Goal: Task Accomplishment & Management: Complete application form

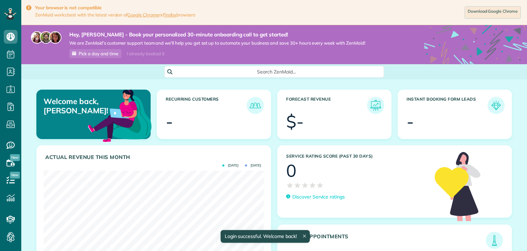
scroll to position [98, 220]
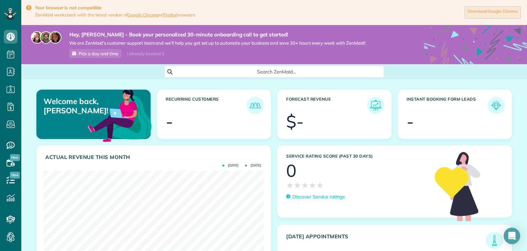
click at [496, 14] on link "Download Google Chrome" at bounding box center [492, 12] width 56 height 12
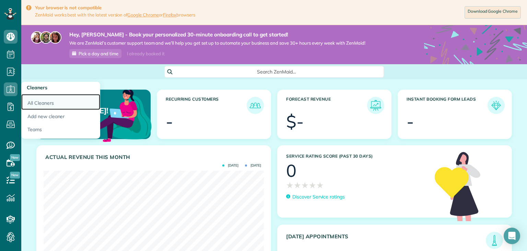
click at [33, 101] on link "All Cleaners" at bounding box center [60, 102] width 79 height 16
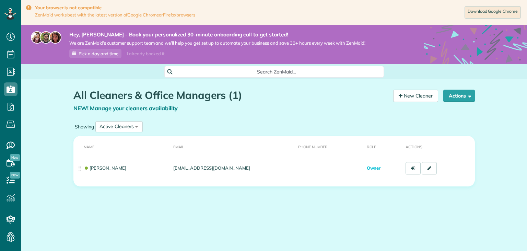
scroll to position [3, 3]
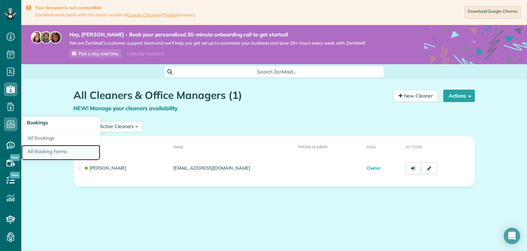
click at [36, 147] on link "All Booking Forms" at bounding box center [60, 153] width 79 height 16
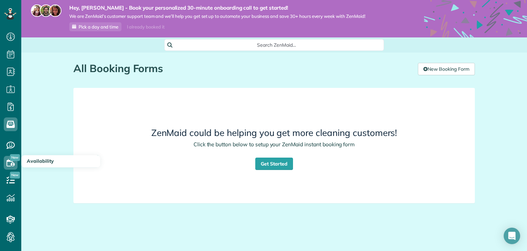
scroll to position [25, 0]
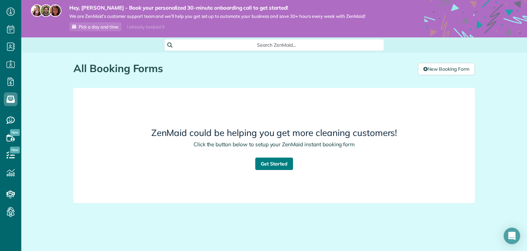
click at [273, 163] on link "Get Started" at bounding box center [274, 163] width 38 height 12
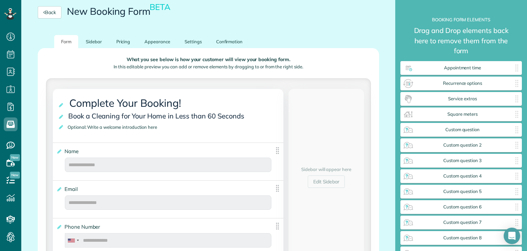
scroll to position [99, 0]
click at [120, 128] on span "Optional: Write a welcome introduction here" at bounding box center [114, 126] width 96 height 9
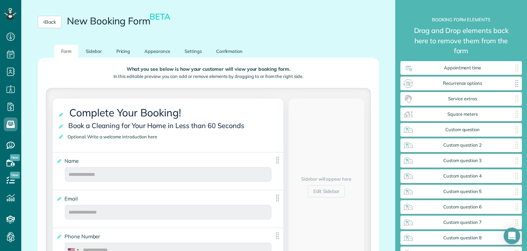
scroll to position [86, 0]
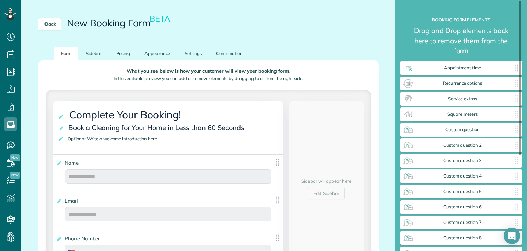
click at [467, 73] on body "Dashboard Scheduling Calendar View List View Dispatch View - Weekly scheduling …" at bounding box center [263, 125] width 527 height 251
click at [463, 84] on span "Recurrence options" at bounding box center [462, 83] width 97 height 5
click at [462, 93] on div "Service extras ✕" at bounding box center [460, 99] width 121 height 14
click at [462, 98] on span "Service extras" at bounding box center [462, 98] width 97 height 5
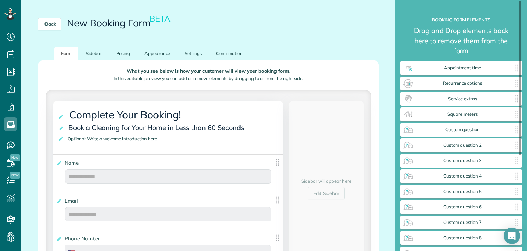
click at [462, 98] on span "Service extras" at bounding box center [462, 98] width 97 height 5
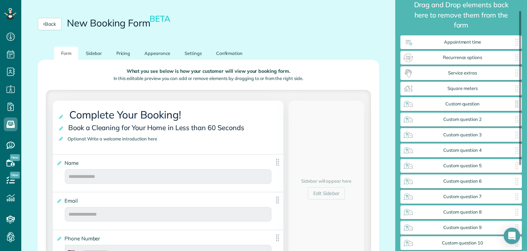
scroll to position [0, 0]
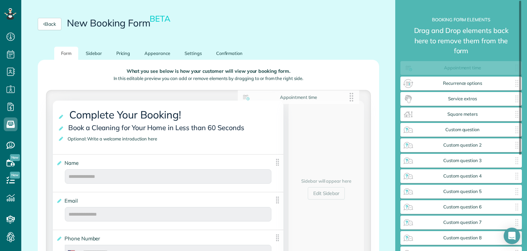
drag, startPoint x: 447, startPoint y: 67, endPoint x: 274, endPoint y: 99, distance: 176.2
click at [274, 99] on body "Dashboard Scheduling Calendar View List View Dispatch View - Weekly scheduling …" at bounding box center [263, 125] width 527 height 251
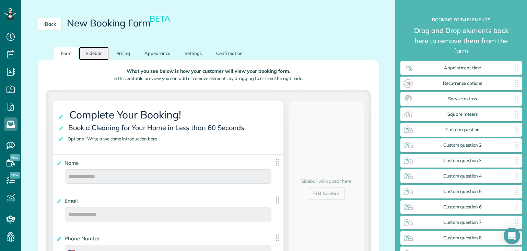
click at [100, 55] on link "Sidebar" at bounding box center [94, 53] width 30 height 13
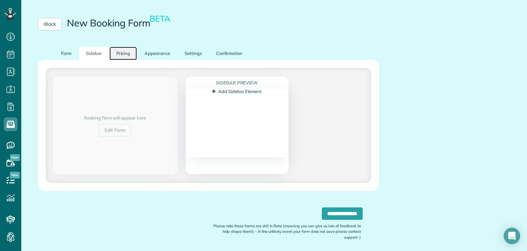
click at [120, 54] on link "Pricing" at bounding box center [123, 53] width 28 height 13
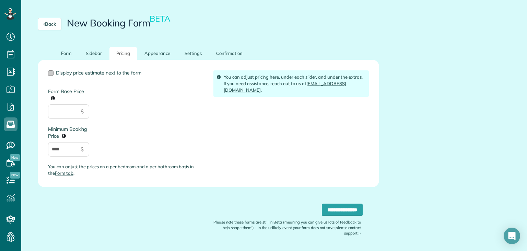
click at [72, 73] on span "Display price estimate next to the form" at bounding box center [98, 73] width 85 height 6
click at [115, 73] on span "Display price estimate next to the form" at bounding box center [98, 73] width 85 height 6
click at [163, 60] on link "Appearance" at bounding box center [157, 53] width 39 height 13
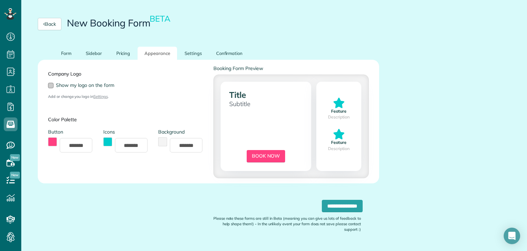
click at [85, 87] on span "Show my logo on the form" at bounding box center [85, 85] width 58 height 6
click at [198, 57] on link "Settings" at bounding box center [193, 53] width 31 height 13
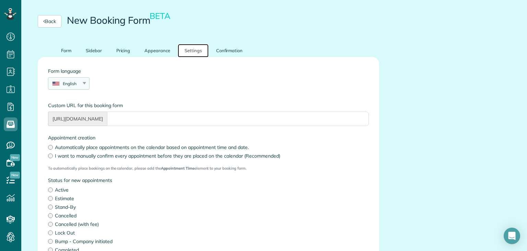
scroll to position [86, 0]
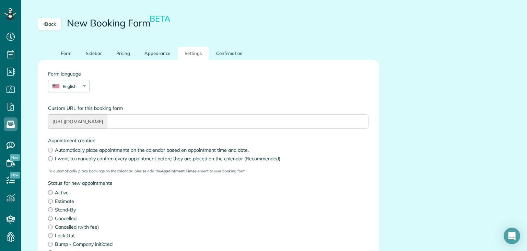
click at [127, 158] on label "I want to manually confirm every appointment before they are placed on the cale…" at bounding box center [208, 158] width 321 height 7
click at [119, 158] on label "I want to manually confirm every appointment before they are placed on the cale…" at bounding box center [208, 158] width 321 height 7
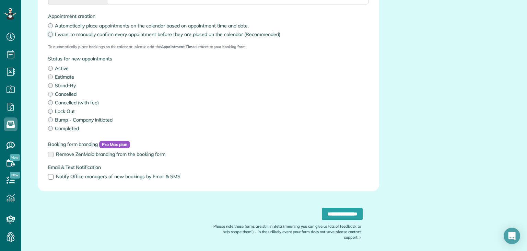
scroll to position [218, 0]
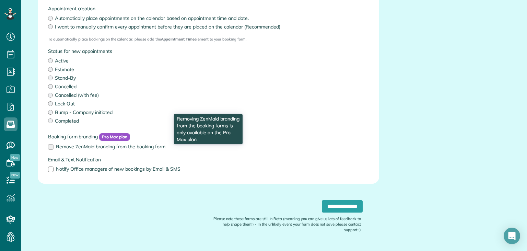
click at [106, 149] on span "Remove ZenMaid branding from the booking form" at bounding box center [110, 146] width 109 height 6
click at [51, 147] on label "Remove ZenMaid branding from the booking form" at bounding box center [208, 146] width 321 height 5
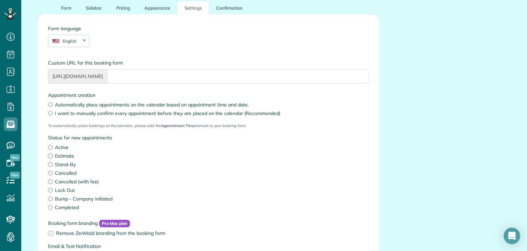
scroll to position [198, 0]
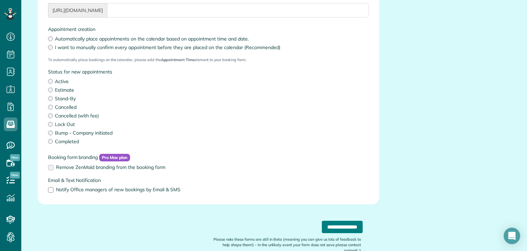
click at [324, 230] on input "**********" at bounding box center [342, 227] width 41 height 12
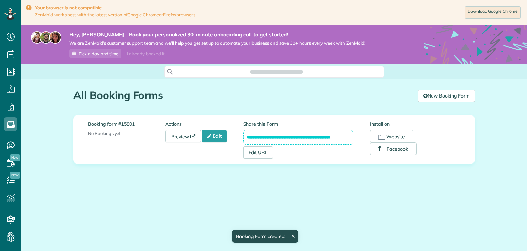
scroll to position [3, 3]
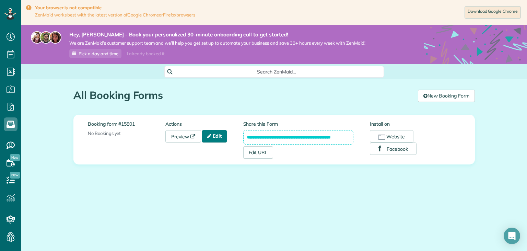
click at [210, 134] on icon at bounding box center [209, 135] width 4 height 5
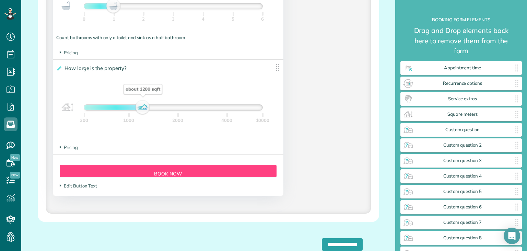
scroll to position [646, 0]
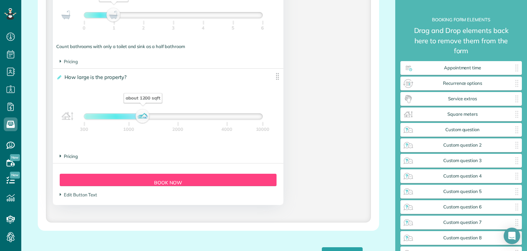
click at [67, 158] on span "Pricing" at bounding box center [69, 155] width 18 height 5
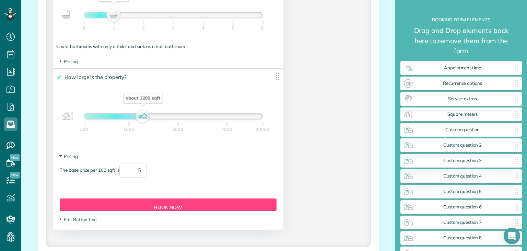
click at [67, 158] on span "Pricing" at bounding box center [69, 155] width 18 height 5
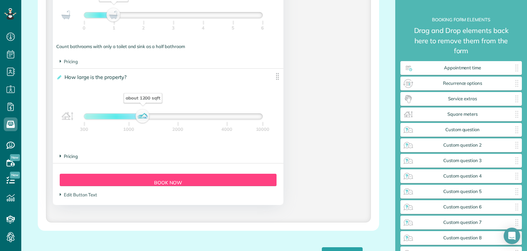
click at [67, 158] on span "Pricing" at bounding box center [69, 155] width 18 height 5
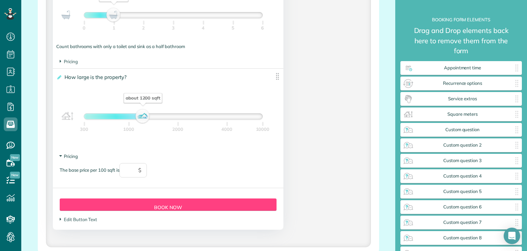
click at [67, 158] on span "Pricing" at bounding box center [69, 155] width 18 height 5
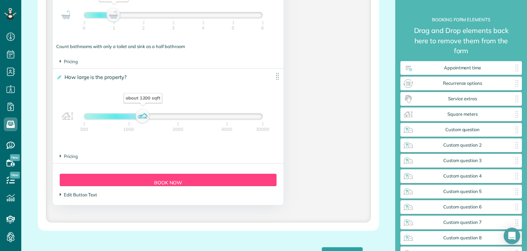
click at [67, 193] on span "Edit Button Text" at bounding box center [78, 194] width 37 height 5
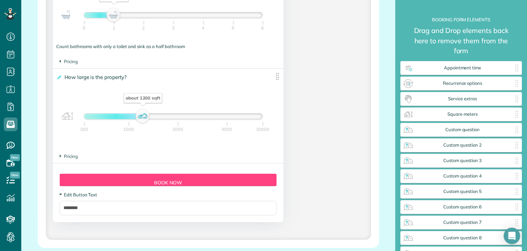
click at [67, 193] on span "Edit Button Text" at bounding box center [78, 194] width 37 height 5
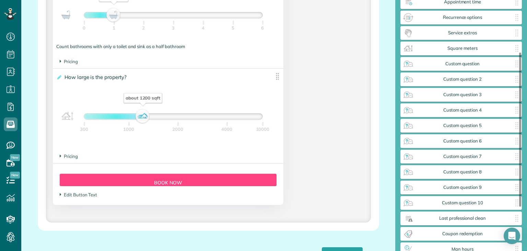
scroll to position [165, 0]
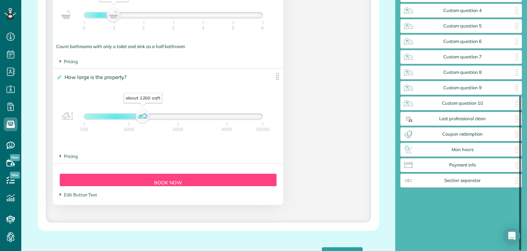
click at [519, 166] on div at bounding box center [520, 173] width 2 height 154
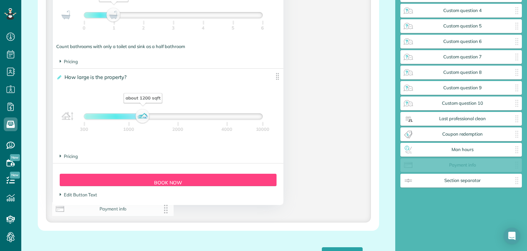
drag, startPoint x: 513, startPoint y: 167, endPoint x: 165, endPoint y: 211, distance: 351.2
click at [165, 211] on body "Dashboard Scheduling Calendar View List View Dispatch View - Weekly scheduling …" at bounding box center [263, 125] width 527 height 251
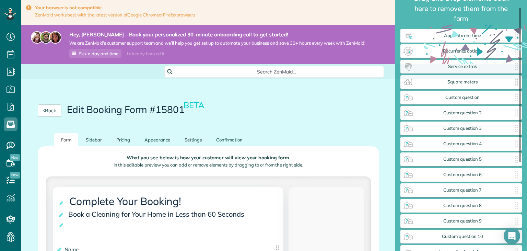
scroll to position [33, 0]
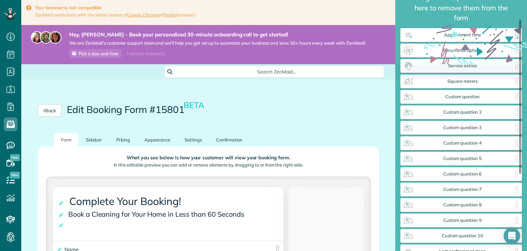
click at [412, 39] on img at bounding box center [408, 34] width 11 height 11
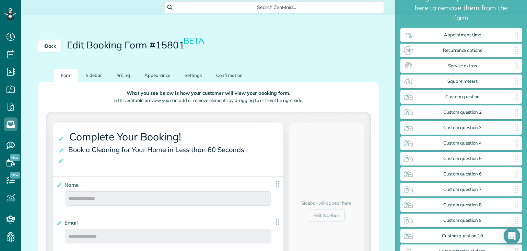
scroll to position [99, 0]
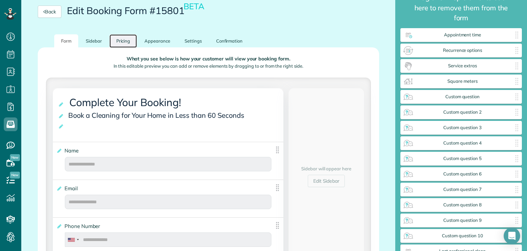
click at [121, 43] on link "Pricing" at bounding box center [123, 40] width 28 height 13
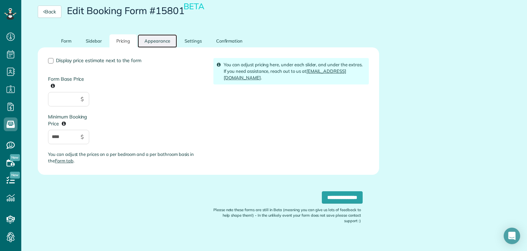
click at [161, 38] on link "Appearance" at bounding box center [157, 40] width 39 height 13
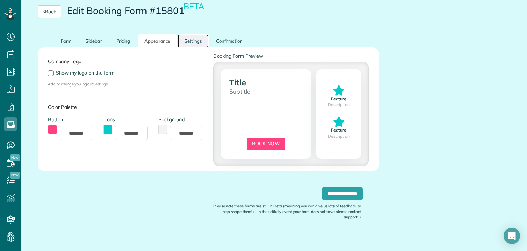
click at [188, 42] on link "Settings" at bounding box center [193, 40] width 31 height 13
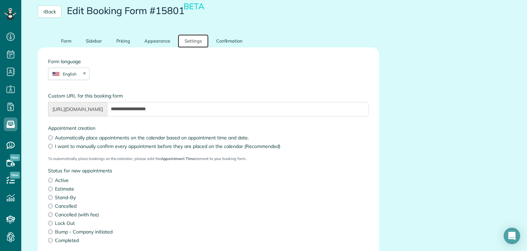
scroll to position [0, 0]
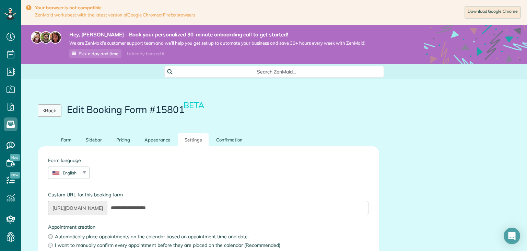
click at [53, 109] on link "Back" at bounding box center [50, 110] width 24 height 12
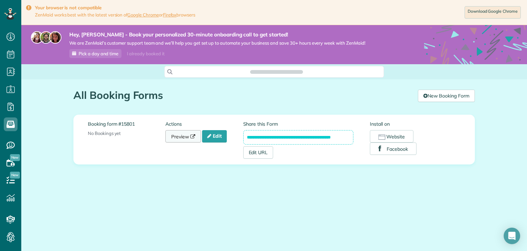
scroll to position [3, 3]
click at [192, 139] on link "Preview" at bounding box center [183, 136] width 36 height 12
click at [214, 134] on link "Edit" at bounding box center [214, 136] width 25 height 12
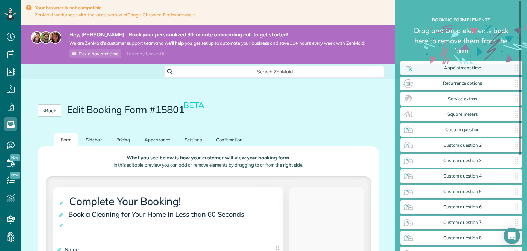
scroll to position [5, 0]
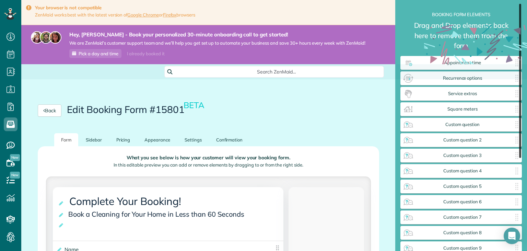
drag, startPoint x: 515, startPoint y: 85, endPoint x: 510, endPoint y: 87, distance: 5.4
click at [510, 87] on div "**********" at bounding box center [460, 125] width 121 height 251
drag, startPoint x: 514, startPoint y: 78, endPoint x: 402, endPoint y: 81, distance: 112.2
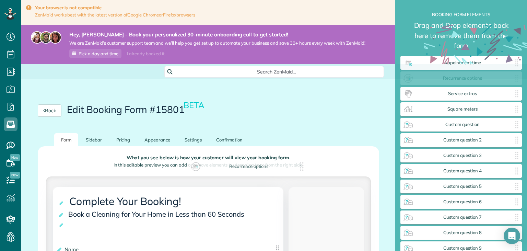
drag, startPoint x: 402, startPoint y: 81, endPoint x: 189, endPoint y: 168, distance: 229.6
click at [189, 169] on body "Dashboard Scheduling Calendar View List View Dispatch View - Weekly scheduling …" at bounding box center [263, 125] width 527 height 251
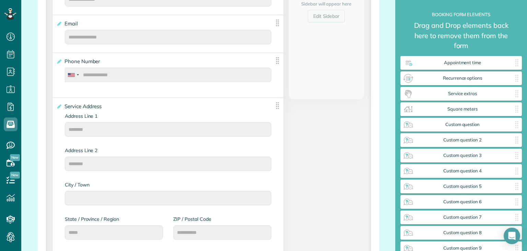
scroll to position [165, 0]
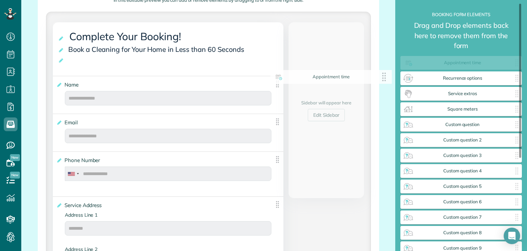
drag, startPoint x: 442, startPoint y: 62, endPoint x: 312, endPoint y: 76, distance: 130.8
click at [312, 76] on body "Dashboard Scheduling Calendar View List View Dispatch View - Weekly scheduling …" at bounding box center [263, 125] width 527 height 251
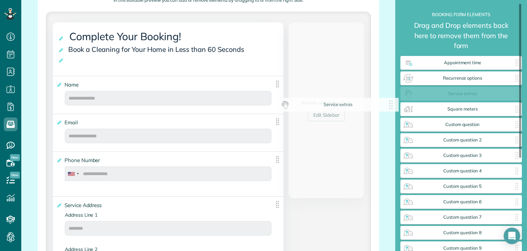
drag, startPoint x: 467, startPoint y: 87, endPoint x: 342, endPoint y: 97, distance: 125.0
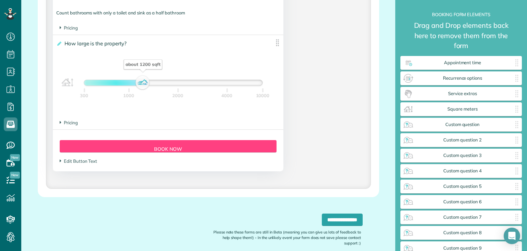
scroll to position [679, 0]
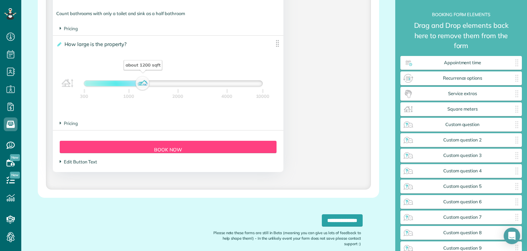
click at [69, 161] on span "Edit Button Text" at bounding box center [78, 161] width 37 height 5
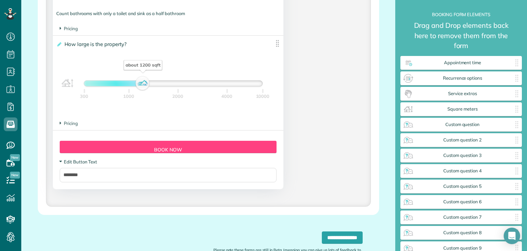
click at [69, 161] on span "Edit Button Text" at bounding box center [78, 161] width 37 height 5
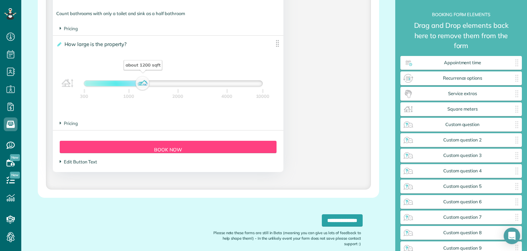
click at [69, 161] on span "Edit Button Text" at bounding box center [78, 161] width 37 height 5
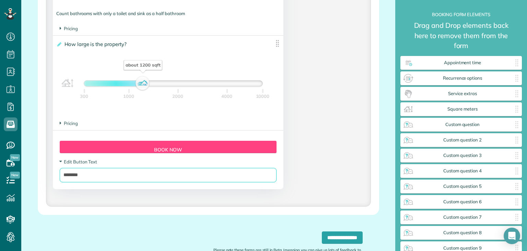
drag, startPoint x: 94, startPoint y: 175, endPoint x: 27, endPoint y: 179, distance: 66.7
click at [60, 179] on input "********" at bounding box center [168, 175] width 217 height 14
type input "*"
type input "**********"
click at [322, 231] on input "**********" at bounding box center [342, 237] width 41 height 12
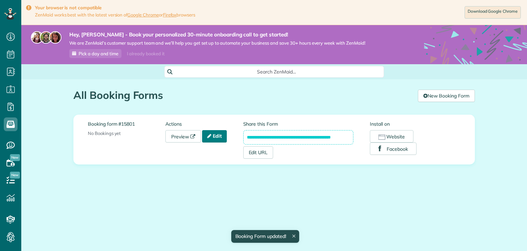
scroll to position [3, 3]
click at [211, 134] on icon at bounding box center [209, 135] width 4 height 5
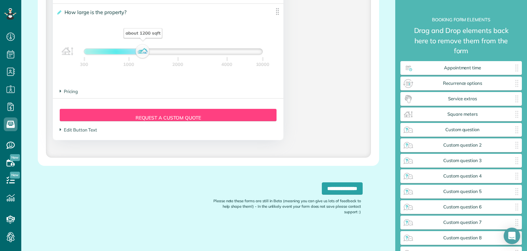
scroll to position [3, 0]
click at [71, 92] on span "Pricing" at bounding box center [69, 90] width 18 height 5
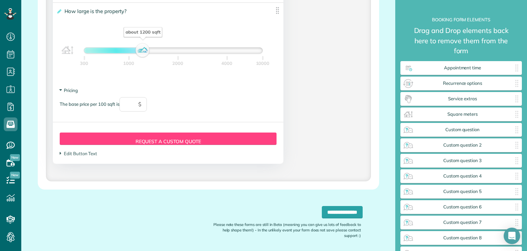
click at [70, 92] on span "Pricing" at bounding box center [69, 89] width 18 height 5
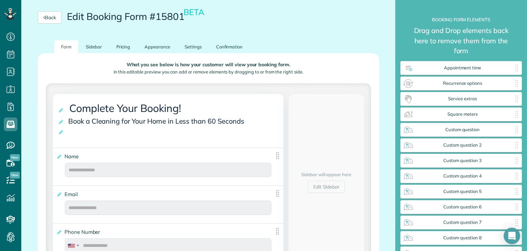
scroll to position [0, 0]
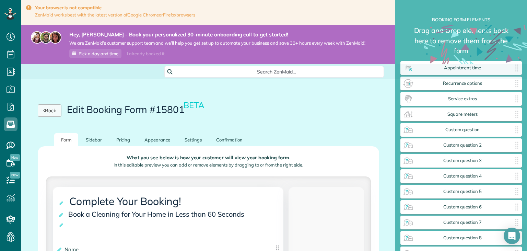
click at [51, 109] on link "Back" at bounding box center [50, 110] width 24 height 12
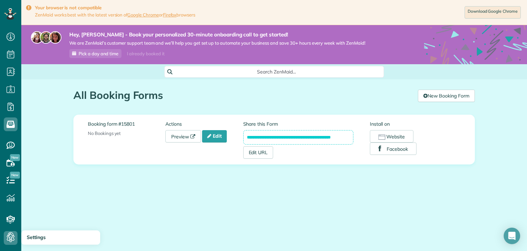
scroll to position [3, 3]
click at [6, 239] on icon at bounding box center [11, 238] width 14 height 14
